Goal: Share content: Share content

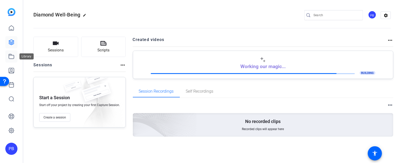
click at [11, 56] on icon at bounding box center [11, 56] width 6 height 6
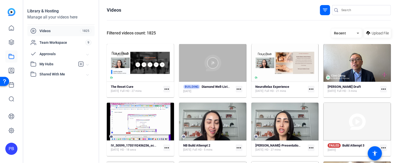
click at [195, 73] on div at bounding box center [212, 63] width 67 height 38
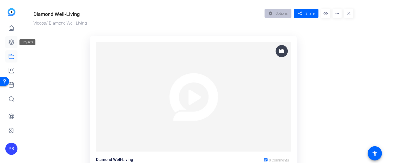
click at [10, 42] on icon at bounding box center [11, 42] width 6 height 6
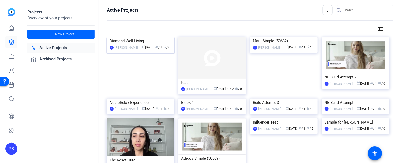
click at [145, 37] on img at bounding box center [140, 37] width 67 height 0
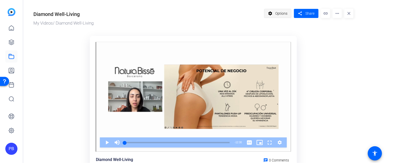
click at [279, 13] on span "Options" at bounding box center [281, 14] width 12 height 10
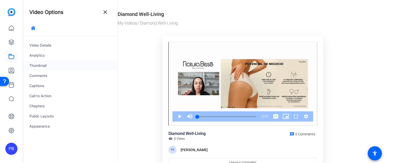
click at [59, 63] on div "Thumbnail" at bounding box center [70, 65] width 94 height 10
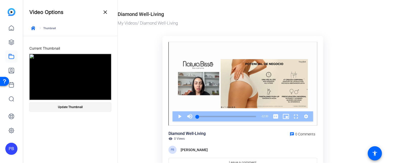
click at [91, 106] on span at bounding box center [70, 107] width 81 height 12
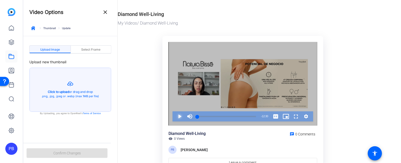
click at [174, 118] on span "Video Player" at bounding box center [174, 116] width 0 height 10
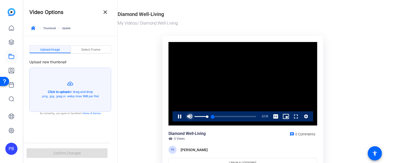
click at [191, 115] on span "Video Player" at bounding box center [189, 116] width 10 height 10
click at [174, 117] on span "Video Player" at bounding box center [174, 116] width 0 height 10
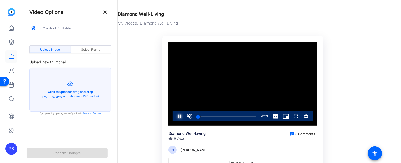
click at [174, 117] on span "Video Player" at bounding box center [174, 116] width 0 height 10
click at [103, 49] on div "Select Frame" at bounding box center [91, 49] width 41 height 8
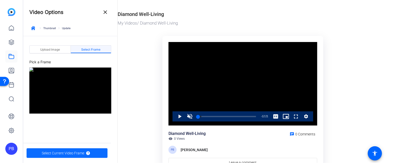
click at [75, 156] on span "Select Current Video Frame" at bounding box center [63, 153] width 42 height 10
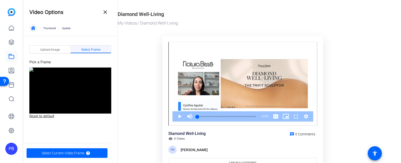
click at [35, 28] on span "button" at bounding box center [33, 28] width 12 height 12
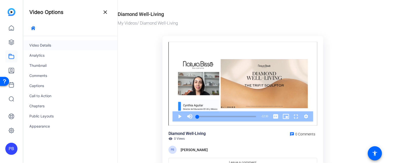
click at [59, 47] on div "Video Details" at bounding box center [70, 45] width 94 height 10
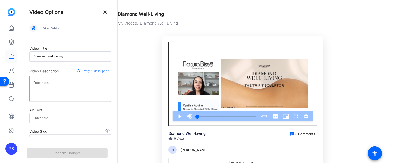
click at [31, 28] on icon "button" at bounding box center [33, 28] width 4 height 4
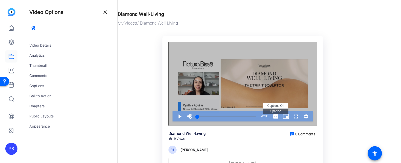
click at [277, 117] on span "Video Player" at bounding box center [275, 116] width 10 height 10
click at [187, 117] on span "Video Player" at bounding box center [189, 116] width 10 height 10
click at [174, 117] on span "Video Player" at bounding box center [174, 116] width 0 height 10
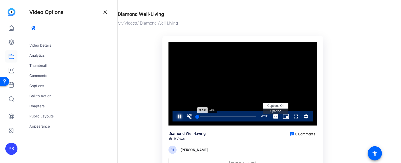
click at [216, 115] on div "Loaded : 5.32% 03:02 00:00" at bounding box center [227, 116] width 64 height 10
click at [275, 111] on span "Spanish Captions" at bounding box center [275, 111] width 11 height 4
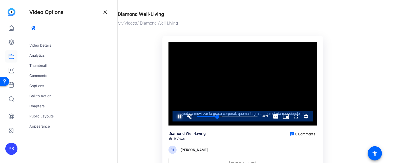
click at [174, 115] on span "Video Player" at bounding box center [174, 116] width 0 height 10
click at [104, 12] on mat-icon "close" at bounding box center [105, 12] width 6 height 6
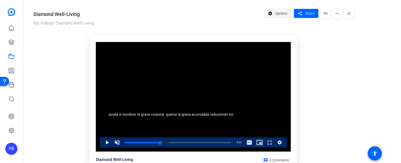
click at [284, 16] on span "Options" at bounding box center [281, 14] width 12 height 10
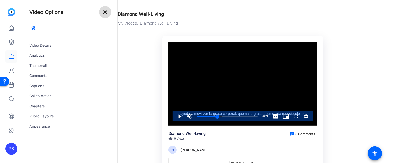
click at [103, 12] on mat-icon "close" at bounding box center [105, 12] width 6 height 6
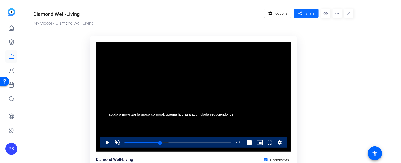
click at [305, 15] on span "Share" at bounding box center [309, 13] width 9 height 5
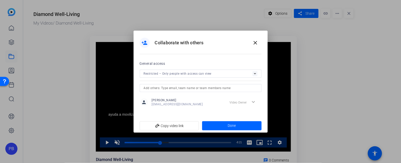
click at [186, 74] on span "Restricted – Only people with access can view" at bounding box center [178, 74] width 68 height 4
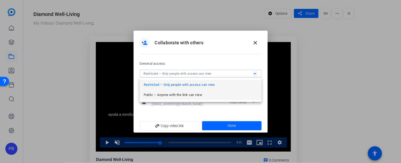
click at [182, 93] on span "Public – Anyone with the link can view" at bounding box center [173, 95] width 58 height 6
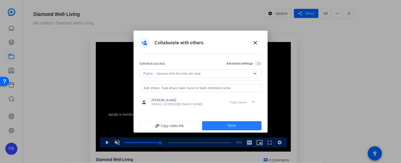
click at [223, 125] on span at bounding box center [231, 126] width 59 height 12
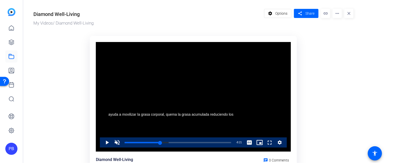
click at [336, 14] on mat-icon "more_horiz" at bounding box center [336, 13] width 9 height 9
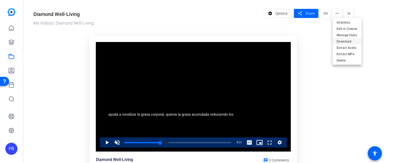
click at [349, 43] on span "Download" at bounding box center [346, 41] width 21 height 6
